Goal: Information Seeking & Learning: Learn about a topic

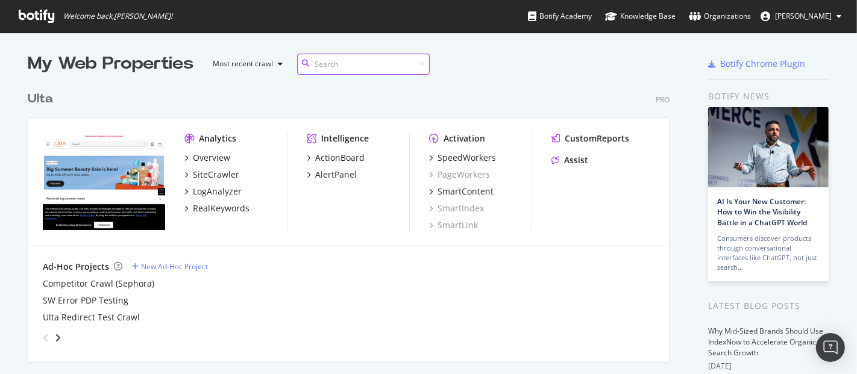
scroll to position [483, 641]
click at [209, 190] on div "LogAnalyzer" at bounding box center [217, 192] width 49 height 12
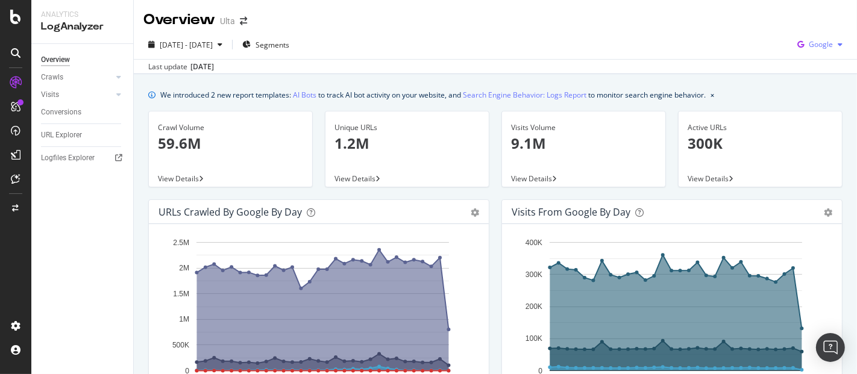
click at [809, 40] on span "Google" at bounding box center [821, 44] width 24 height 10
click at [810, 109] on span "OpenAI" at bounding box center [819, 113] width 45 height 11
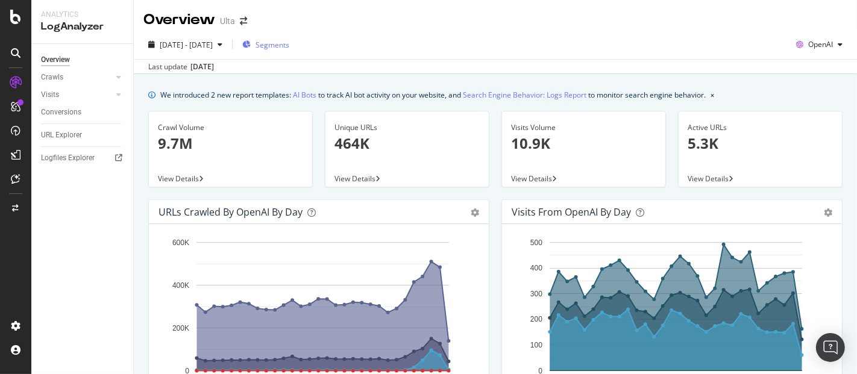
click at [289, 40] on span "Segments" at bounding box center [272, 45] width 34 height 10
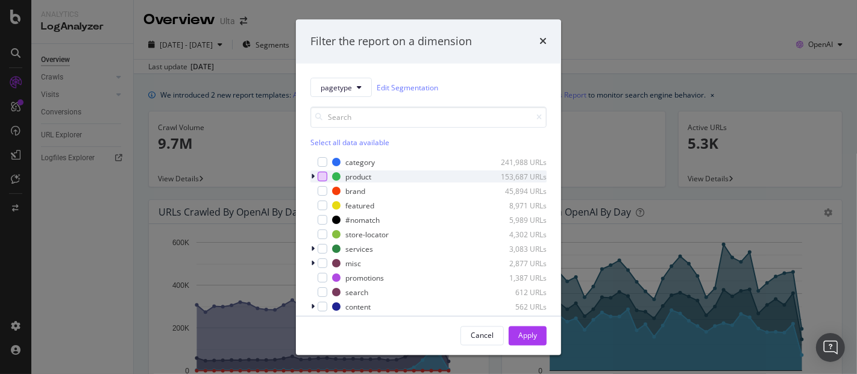
click at [325, 179] on div "modal" at bounding box center [323, 177] width 10 height 10
click at [536, 336] on div "Apply" at bounding box center [527, 335] width 19 height 10
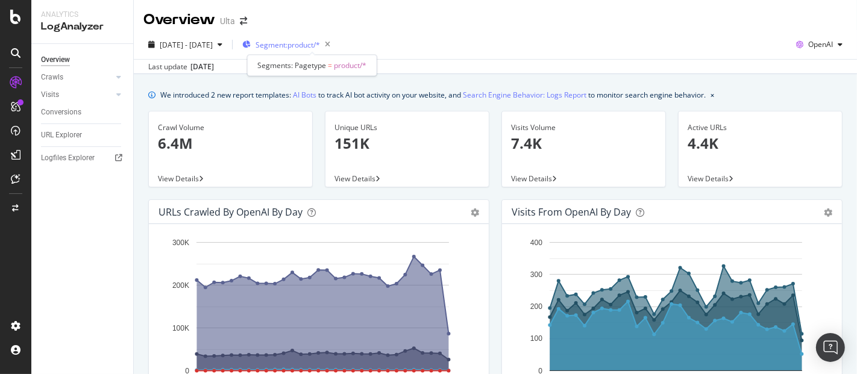
click at [302, 47] on span "Segment: product/*" at bounding box center [287, 45] width 64 height 10
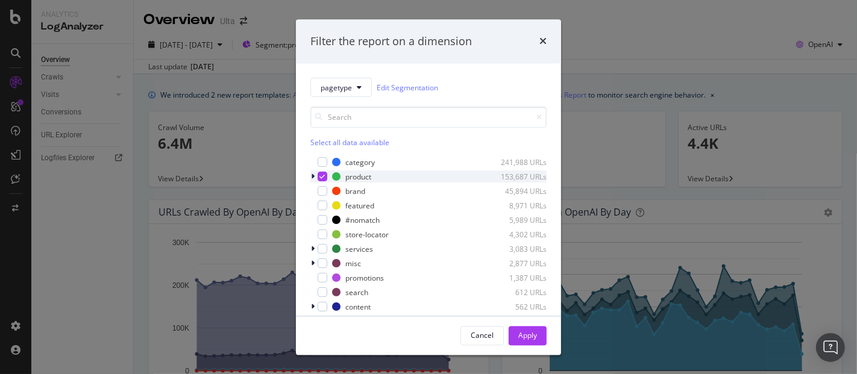
click at [312, 178] on icon "modal" at bounding box center [313, 177] width 4 height 7
click at [320, 178] on icon "modal" at bounding box center [322, 177] width 5 height 6
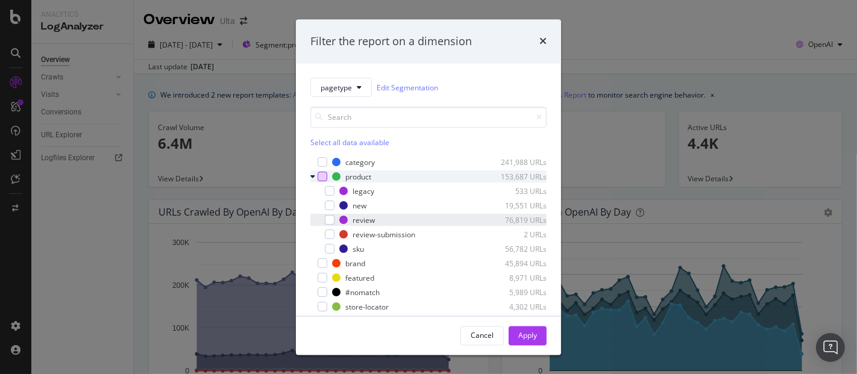
click at [334, 219] on div "review 76,819 URLs" at bounding box center [428, 221] width 236 height 12
click at [523, 330] on div "Apply" at bounding box center [527, 336] width 19 height 18
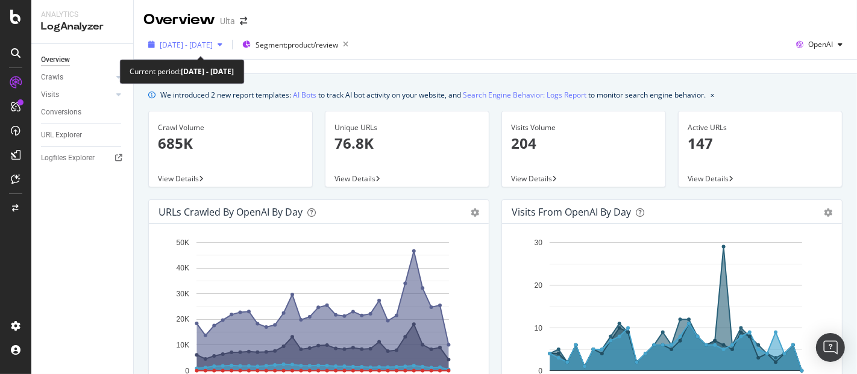
click at [213, 46] on span "[DATE] - [DATE]" at bounding box center [186, 45] width 53 height 10
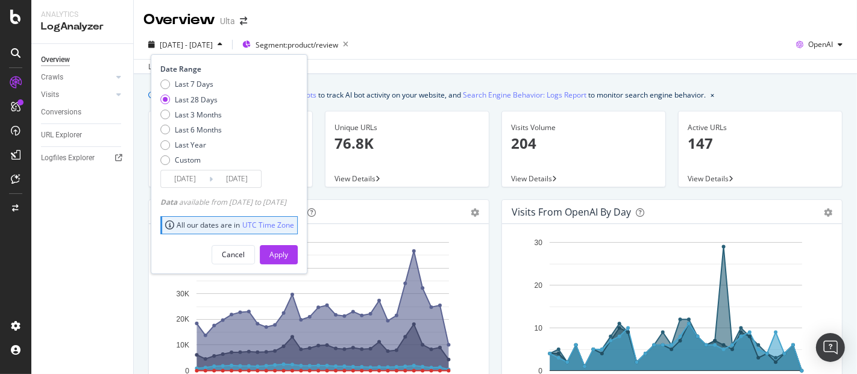
click at [191, 175] on input "[DATE]" at bounding box center [185, 179] width 48 height 17
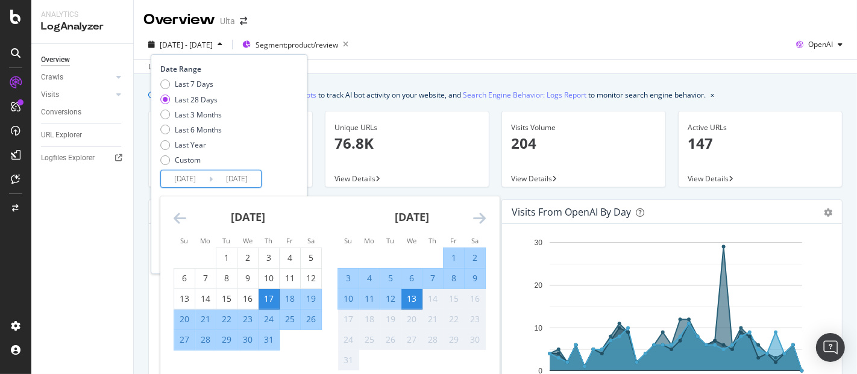
click at [180, 221] on icon "Move backward to switch to the previous month." at bounding box center [180, 218] width 13 height 14
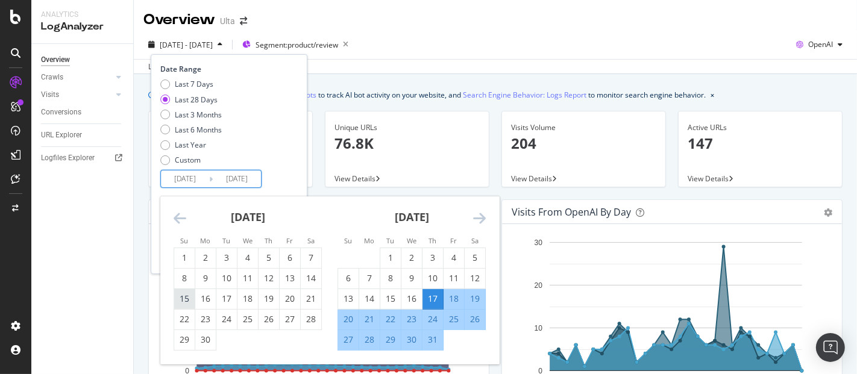
click at [189, 298] on div "15" at bounding box center [184, 299] width 20 height 12
type input "[DATE]"
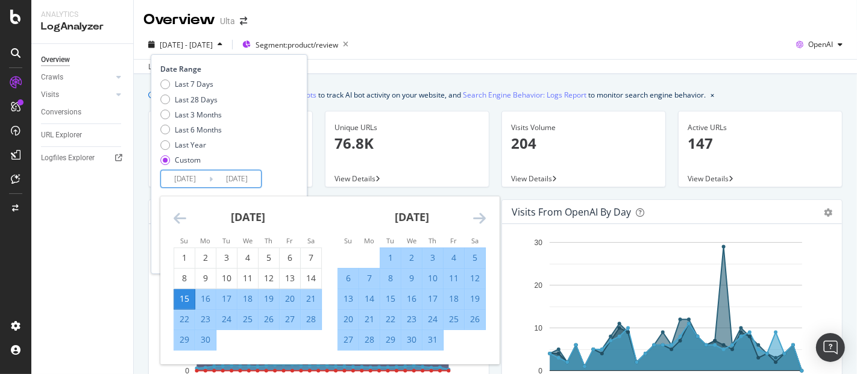
scroll to position [134, 0]
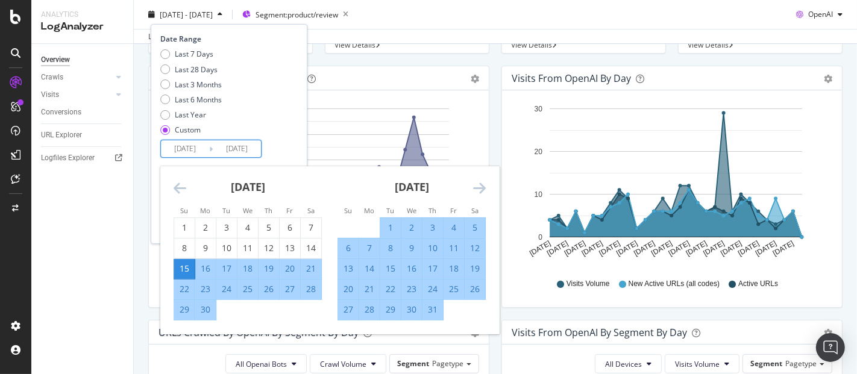
click at [295, 109] on div "Last 7 Days Last 28 Days Last 3 Months Last 6 Months Last Year Custom" at bounding box center [227, 94] width 134 height 91
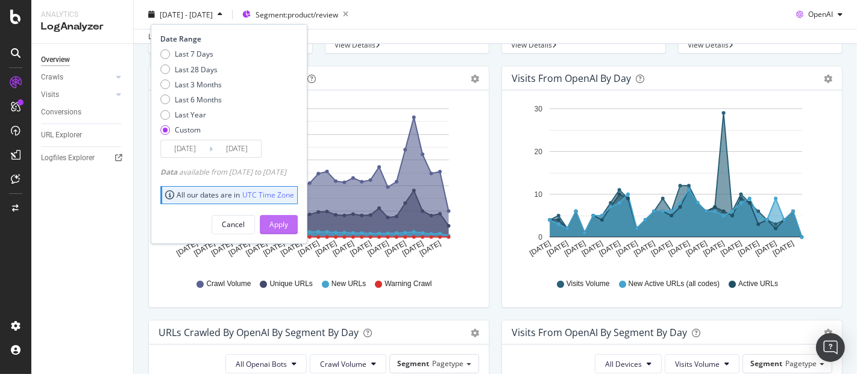
click at [288, 227] on div "Apply" at bounding box center [278, 224] width 19 height 10
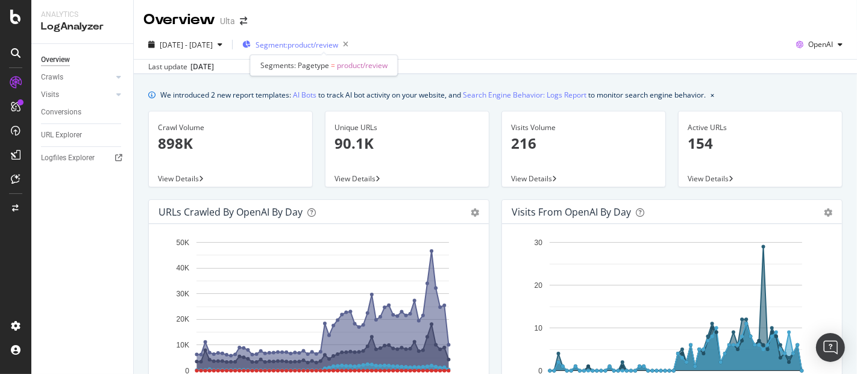
click at [307, 45] on span "Segment: product/review" at bounding box center [296, 45] width 83 height 10
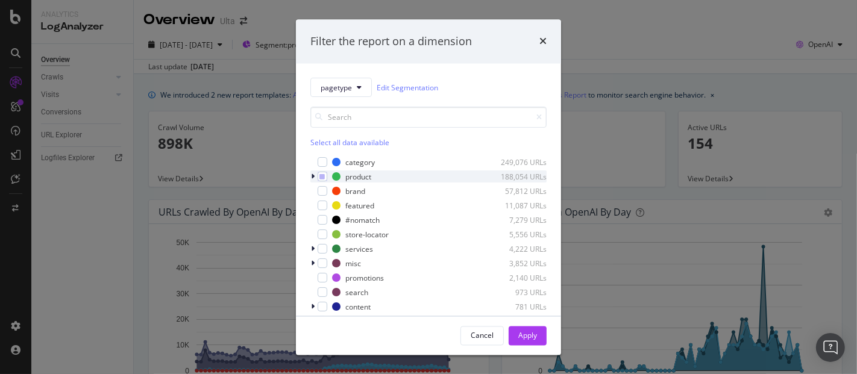
click at [314, 175] on icon "modal" at bounding box center [313, 177] width 4 height 7
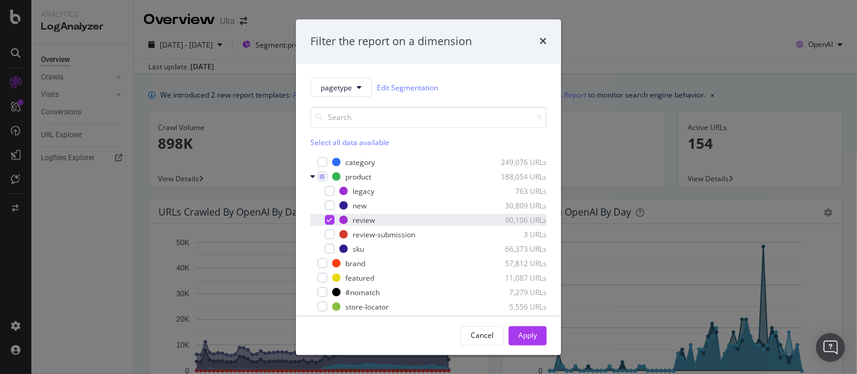
click at [328, 222] on icon "modal" at bounding box center [329, 221] width 5 height 6
click at [333, 249] on div "modal" at bounding box center [330, 250] width 10 height 10
click at [540, 338] on button "Apply" at bounding box center [528, 335] width 38 height 19
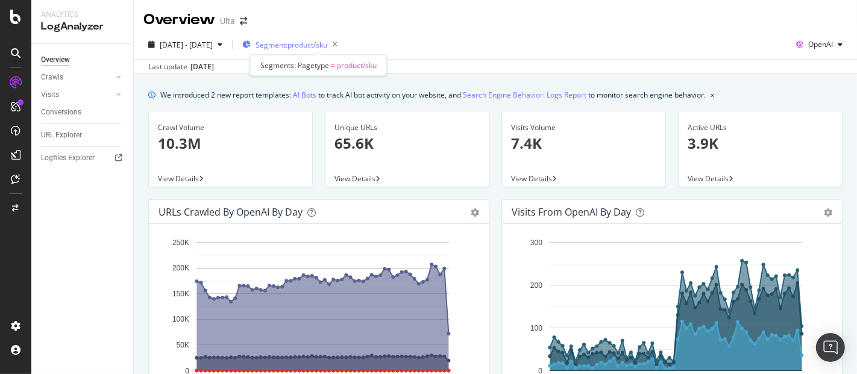
click at [307, 48] on span "Segment: product/sku" at bounding box center [291, 45] width 72 height 10
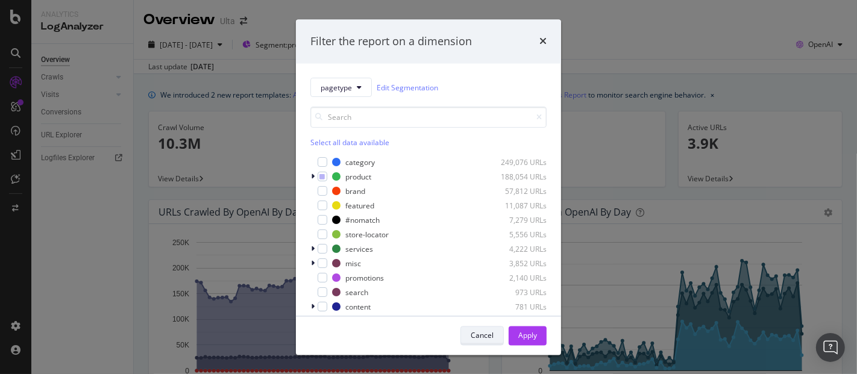
click at [482, 333] on div "Cancel" at bounding box center [482, 335] width 23 height 10
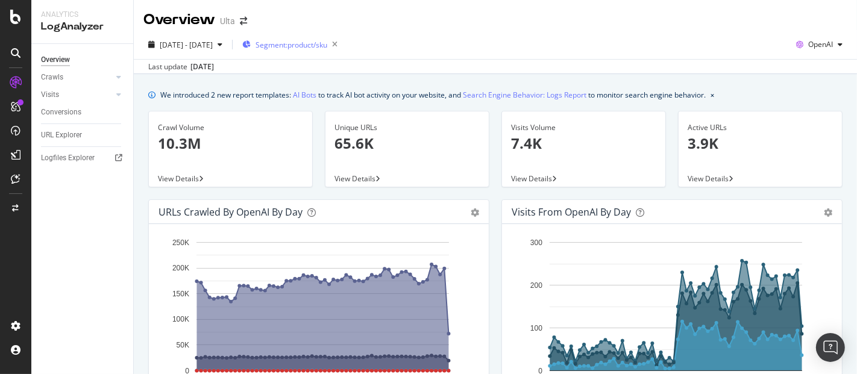
click at [299, 51] on div "Segment: product/sku" at bounding box center [292, 44] width 100 height 17
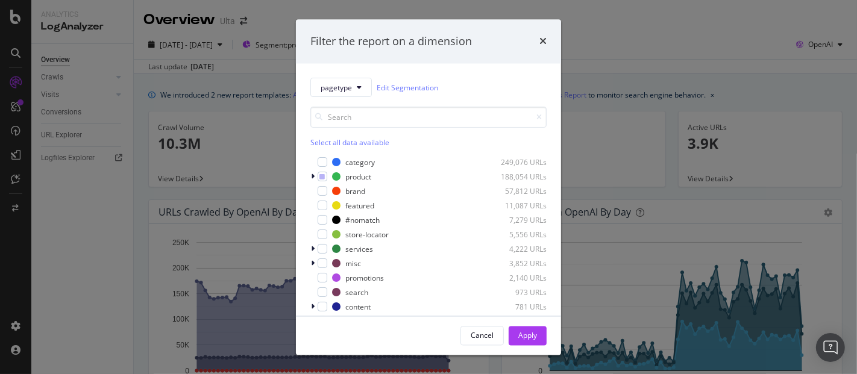
click at [341, 145] on div "Select all data available" at bounding box center [428, 143] width 236 height 10
click at [536, 331] on div "Apply" at bounding box center [527, 335] width 19 height 10
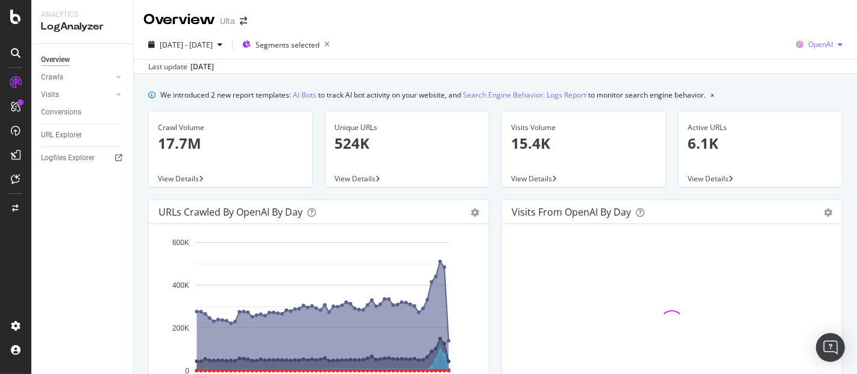
click at [821, 43] on span "OpenAI" at bounding box center [820, 44] width 25 height 10
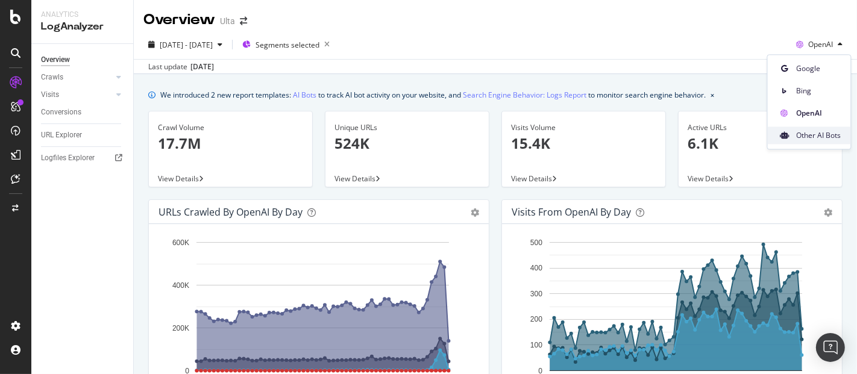
click at [805, 133] on span "Other AI Bots" at bounding box center [819, 135] width 45 height 11
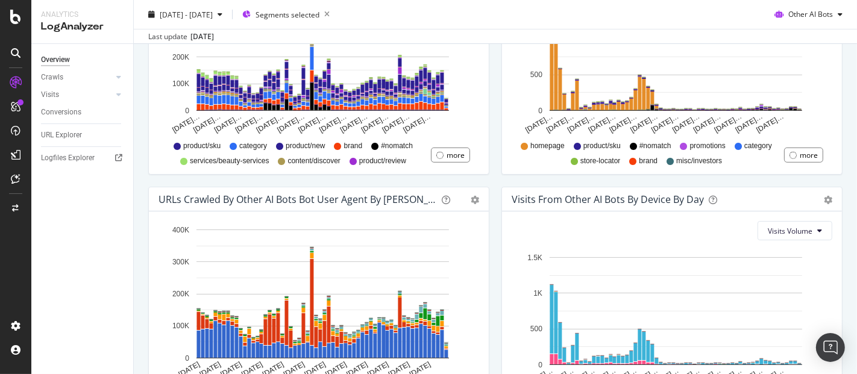
scroll to position [603, 0]
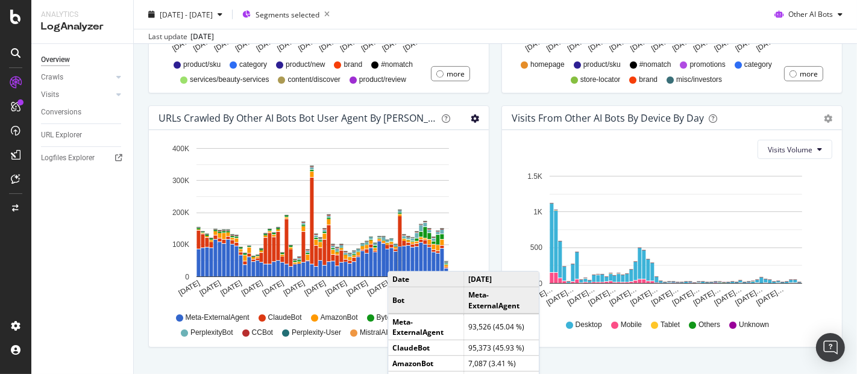
click at [489, 181] on div "URLs Crawled by Other AI Bots bot User Agent By Day Timeline (by Value) Timelin…" at bounding box center [318, 232] width 353 height 254
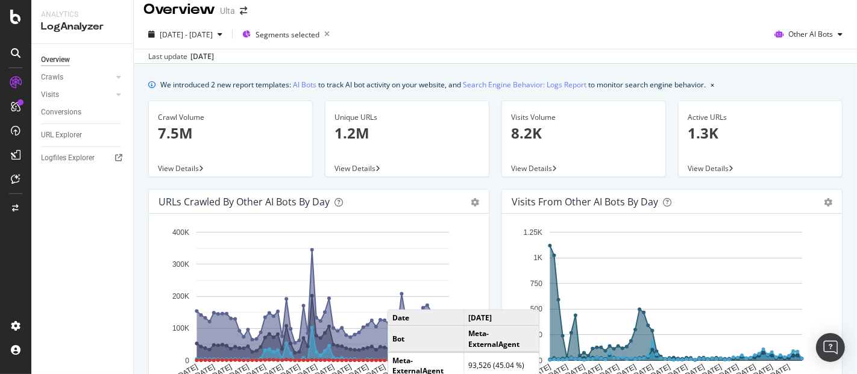
scroll to position [0, 0]
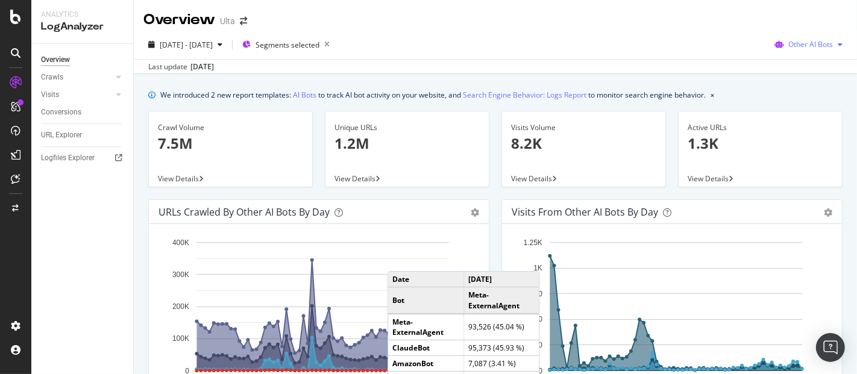
click at [809, 43] on span "Other AI Bots" at bounding box center [810, 44] width 45 height 10
click at [800, 108] on span "OpenAI" at bounding box center [812, 113] width 47 height 11
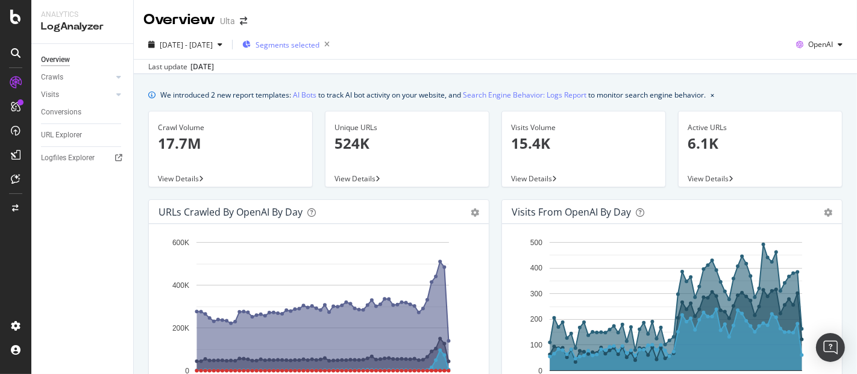
click at [318, 39] on div "Segments selected" at bounding box center [288, 44] width 92 height 17
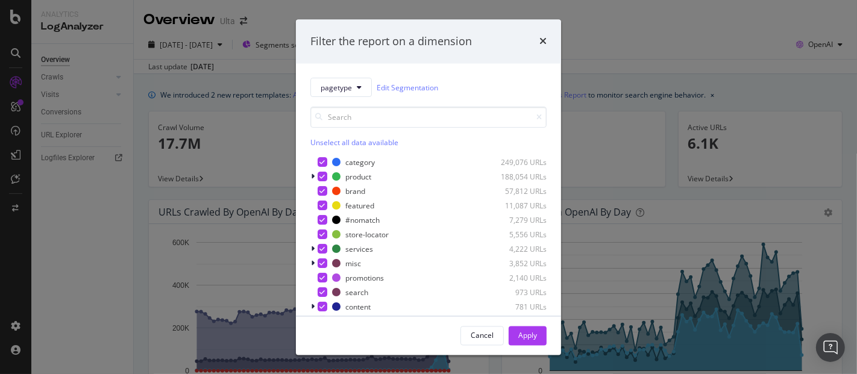
click at [330, 142] on div "Unselect all data available" at bounding box center [428, 143] width 236 height 10
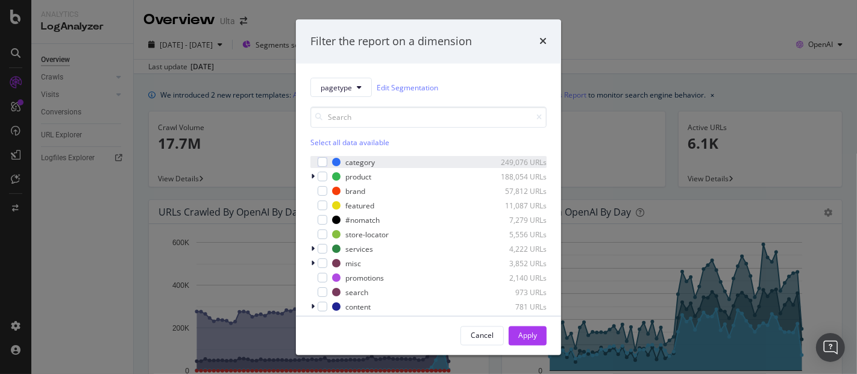
click at [328, 164] on div "category 249,076 URLs" at bounding box center [428, 163] width 236 height 12
drag, startPoint x: 539, startPoint y: 335, endPoint x: 451, endPoint y: 207, distance: 155.1
click at [538, 335] on button "Apply" at bounding box center [528, 335] width 38 height 19
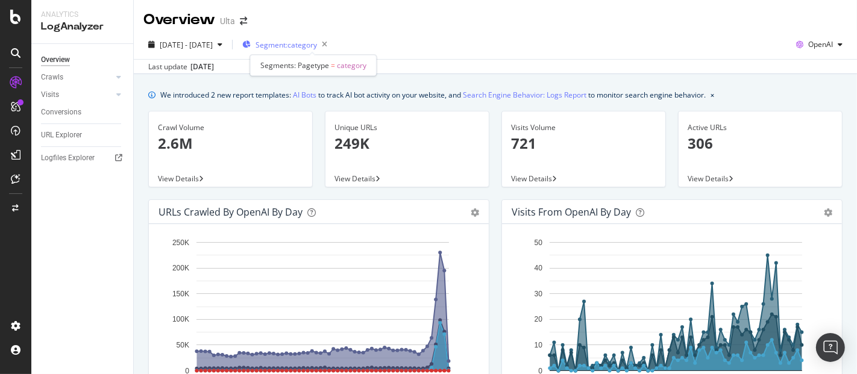
click at [317, 44] on span "Segment: category" at bounding box center [285, 45] width 61 height 10
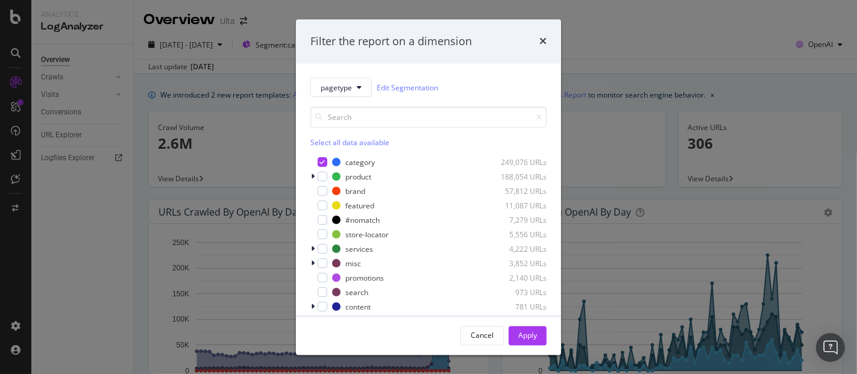
click at [360, 148] on div "Select all data available category 249,076 URLs product 188,054 URLs brand 57,8…" at bounding box center [428, 241] width 236 height 269
click at [365, 142] on div "Select all data available" at bounding box center [428, 143] width 236 height 10
click at [515, 339] on button "Apply" at bounding box center [528, 335] width 38 height 19
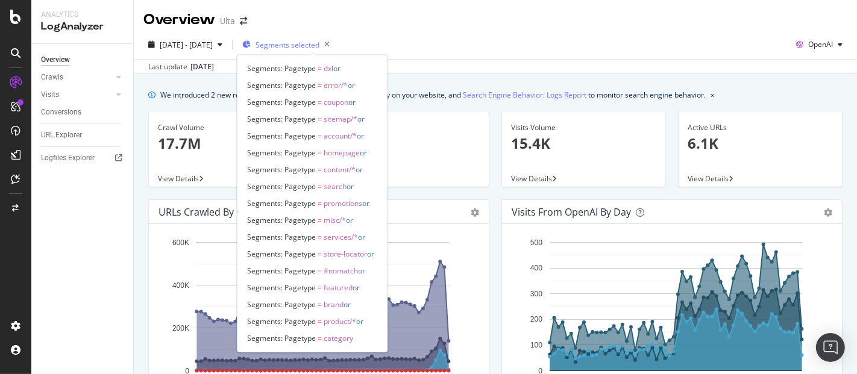
click at [312, 46] on span "Segments selected" at bounding box center [287, 45] width 64 height 10
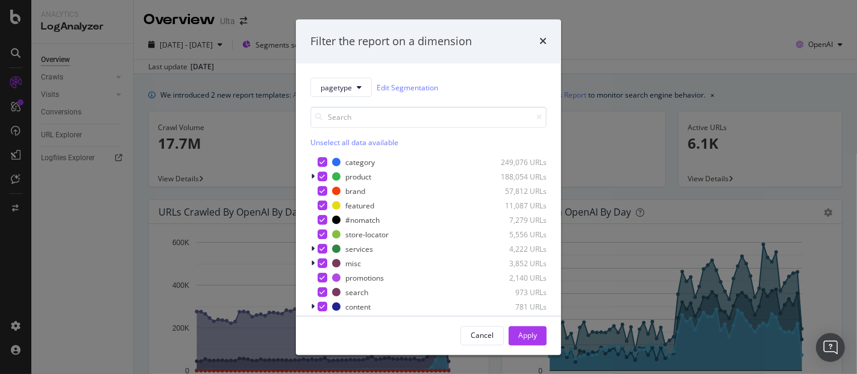
click at [354, 141] on div "Unselect all data available" at bounding box center [428, 143] width 236 height 10
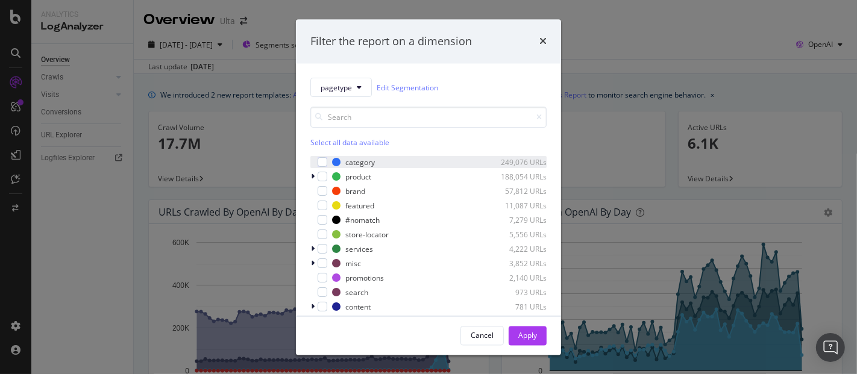
click at [329, 162] on div "category 249,076 URLs" at bounding box center [428, 163] width 236 height 12
click at [517, 330] on button "Apply" at bounding box center [528, 335] width 38 height 19
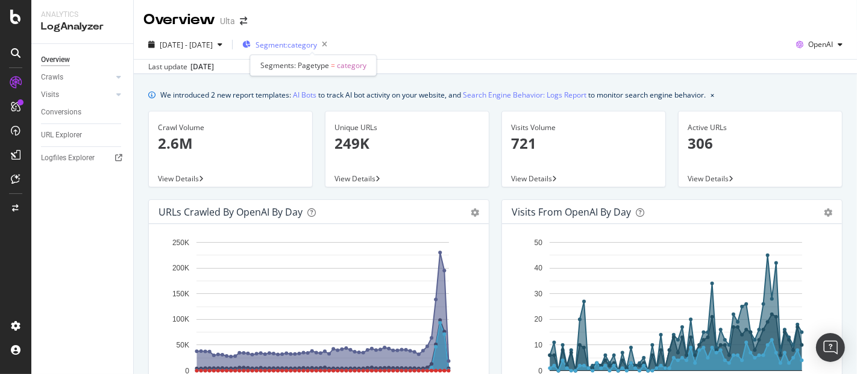
click at [316, 42] on span "Segment: category" at bounding box center [285, 45] width 61 height 10
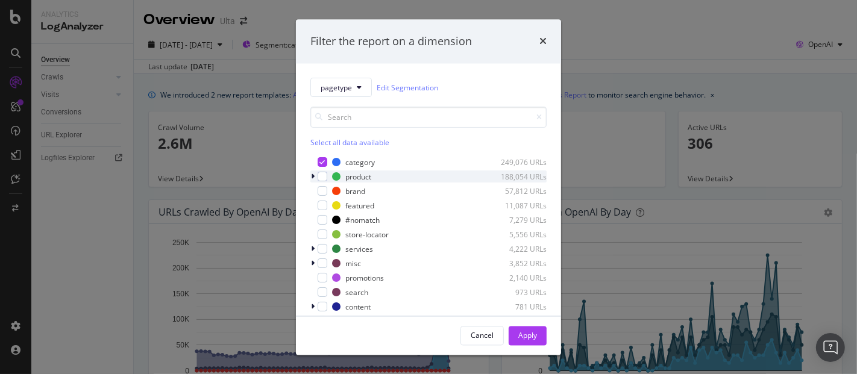
click at [312, 177] on icon "modal" at bounding box center [313, 177] width 4 height 7
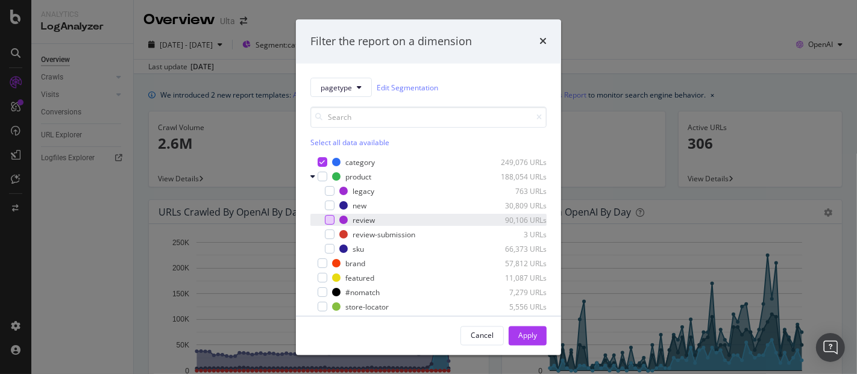
click at [332, 219] on div "modal" at bounding box center [330, 221] width 10 height 10
click at [332, 218] on icon "modal" at bounding box center [329, 221] width 5 height 6
click at [332, 247] on div "modal" at bounding box center [330, 250] width 10 height 10
click at [539, 328] on button "Apply" at bounding box center [528, 335] width 38 height 19
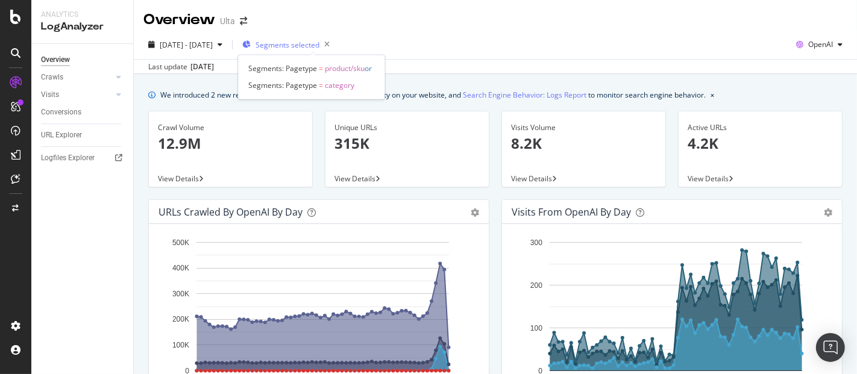
click at [319, 43] on span "Segments selected" at bounding box center [287, 45] width 64 height 10
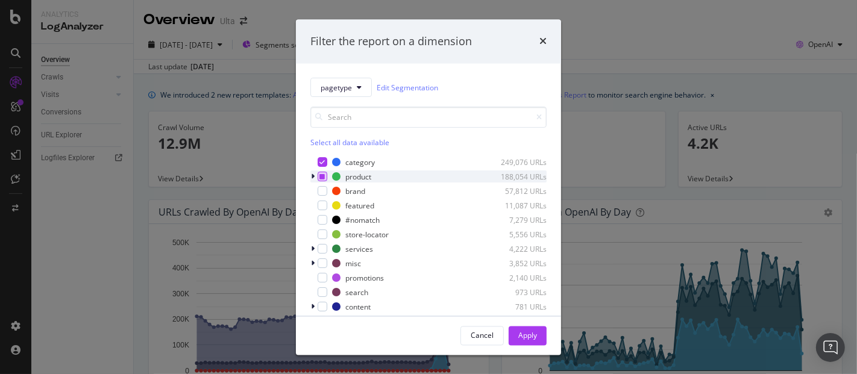
click at [324, 176] on icon "modal" at bounding box center [322, 177] width 5 height 6
click at [324, 178] on icon "modal" at bounding box center [322, 177] width 5 height 6
click at [533, 333] on div "Apply" at bounding box center [527, 335] width 19 height 10
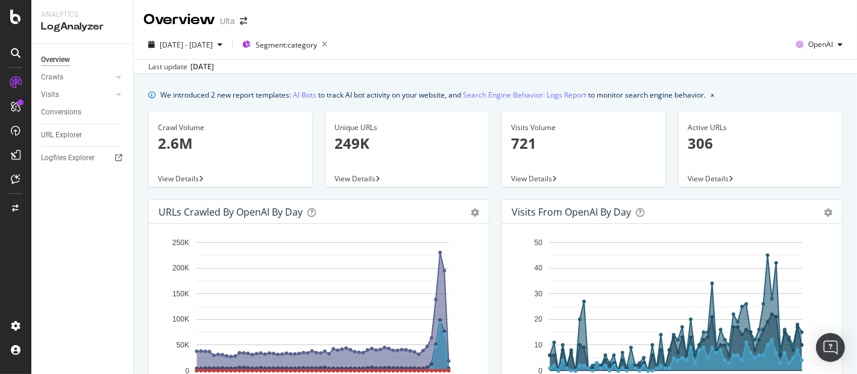
scroll to position [201, 0]
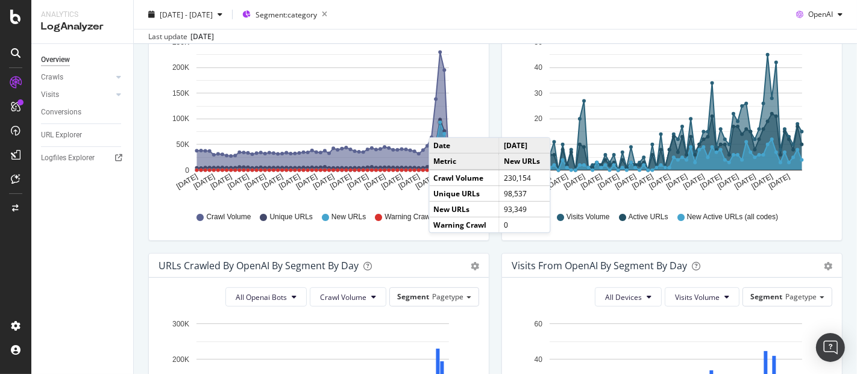
click at [440, 125] on circle "A chart." at bounding box center [440, 122] width 7 height 7
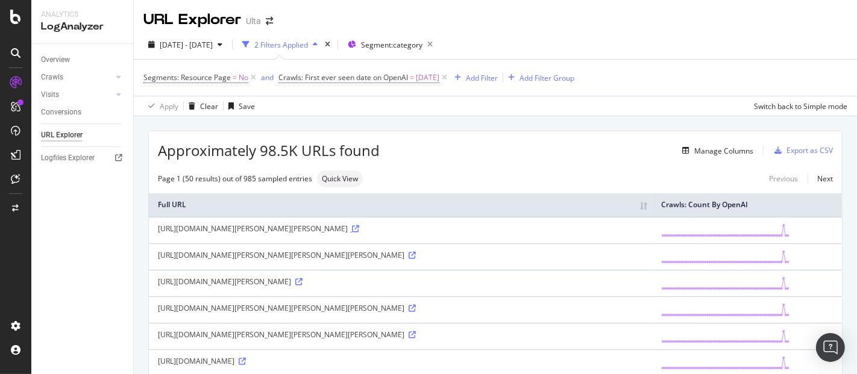
click at [359, 233] on icon at bounding box center [355, 228] width 7 height 7
